Goal: Task Accomplishment & Management: Complete application form

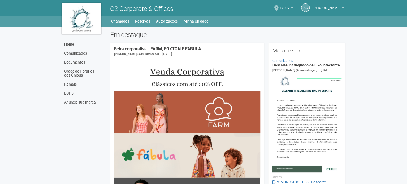
click at [278, 9] on span at bounding box center [276, 8] width 4 height 6
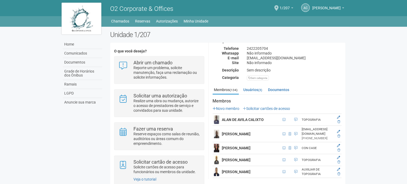
scroll to position [53, 0]
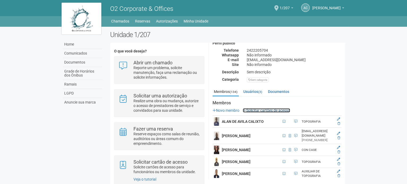
click at [257, 111] on link "Solicitar cartões de acesso" at bounding box center [266, 110] width 47 height 4
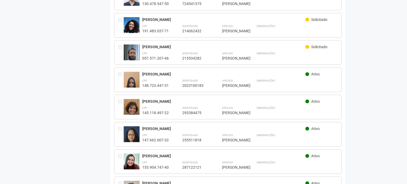
scroll to position [663, 0]
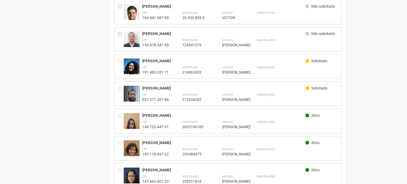
click at [283, 91] on div "Rodrigo Uram Solicitado" at bounding box center [239, 89] width 195 height 6
drag, startPoint x: 283, startPoint y: 91, endPoint x: 206, endPoint y: 51, distance: 86.8
drag, startPoint x: 156, startPoint y: 53, endPoint x: 144, endPoint y: 54, distance: 11.7
click at [144, 54] on div "**********" at bounding box center [227, 66] width 227 height 25
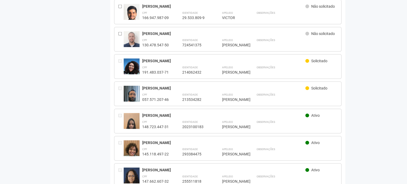
click at [153, 59] on div "Mariana de Oliveira Barreto" at bounding box center [223, 61] width 163 height 5
click at [146, 70] on div "191.483.037-71" at bounding box center [155, 72] width 27 height 5
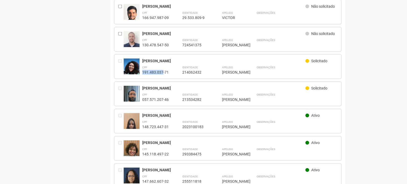
click at [146, 70] on div "191.483.037-71" at bounding box center [155, 72] width 27 height 5
click at [153, 83] on div "**********" at bounding box center [227, 94] width 227 height 25
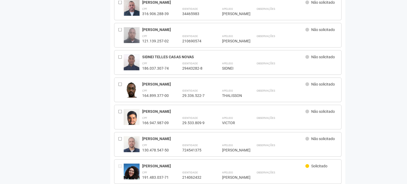
scroll to position [0, 0]
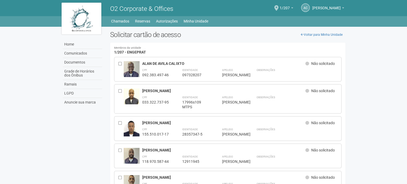
drag, startPoint x: 188, startPoint y: 108, endPoint x: 169, endPoint y: -28, distance: 137.0
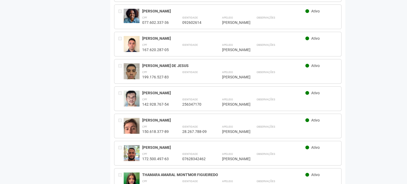
scroll to position [1226, 0]
